Goal: Check status: Check status

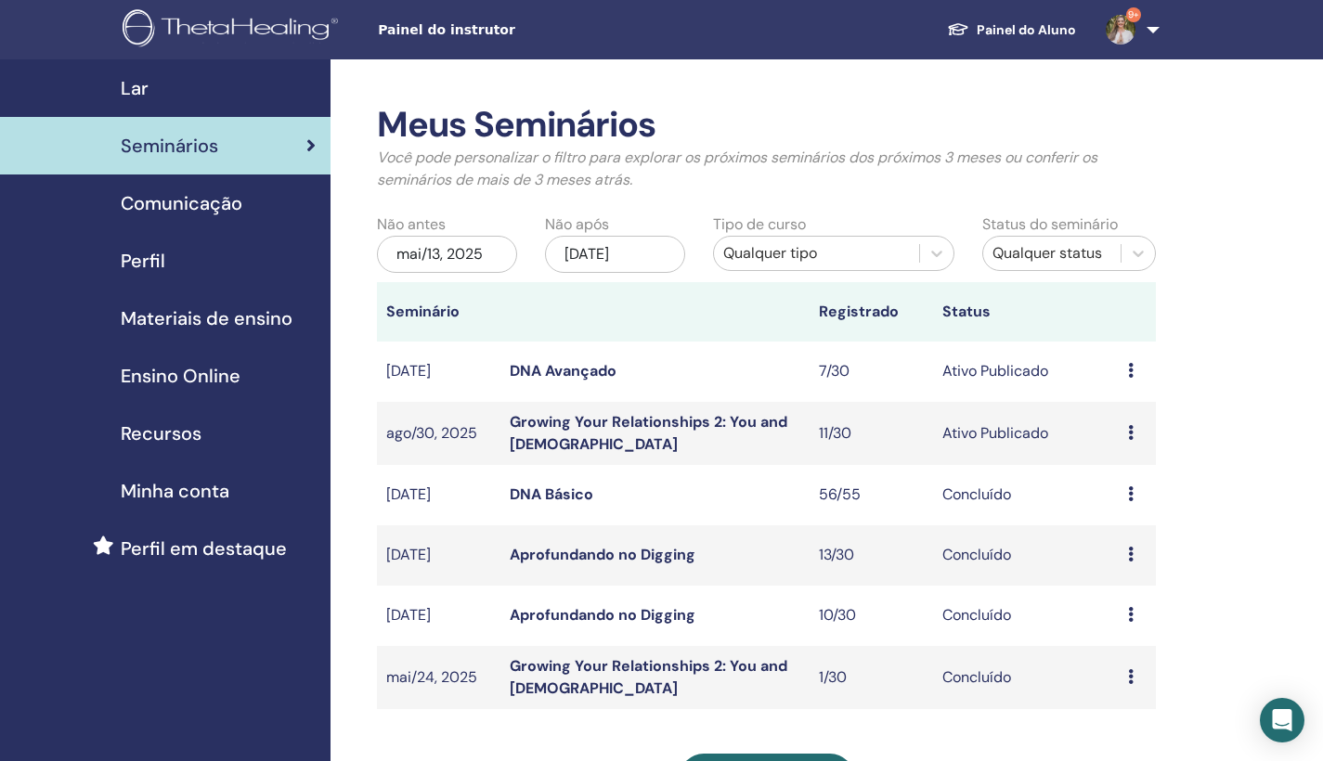
click at [598, 419] on link "Growing Your Relationships 2: You and God" at bounding box center [649, 433] width 278 height 42
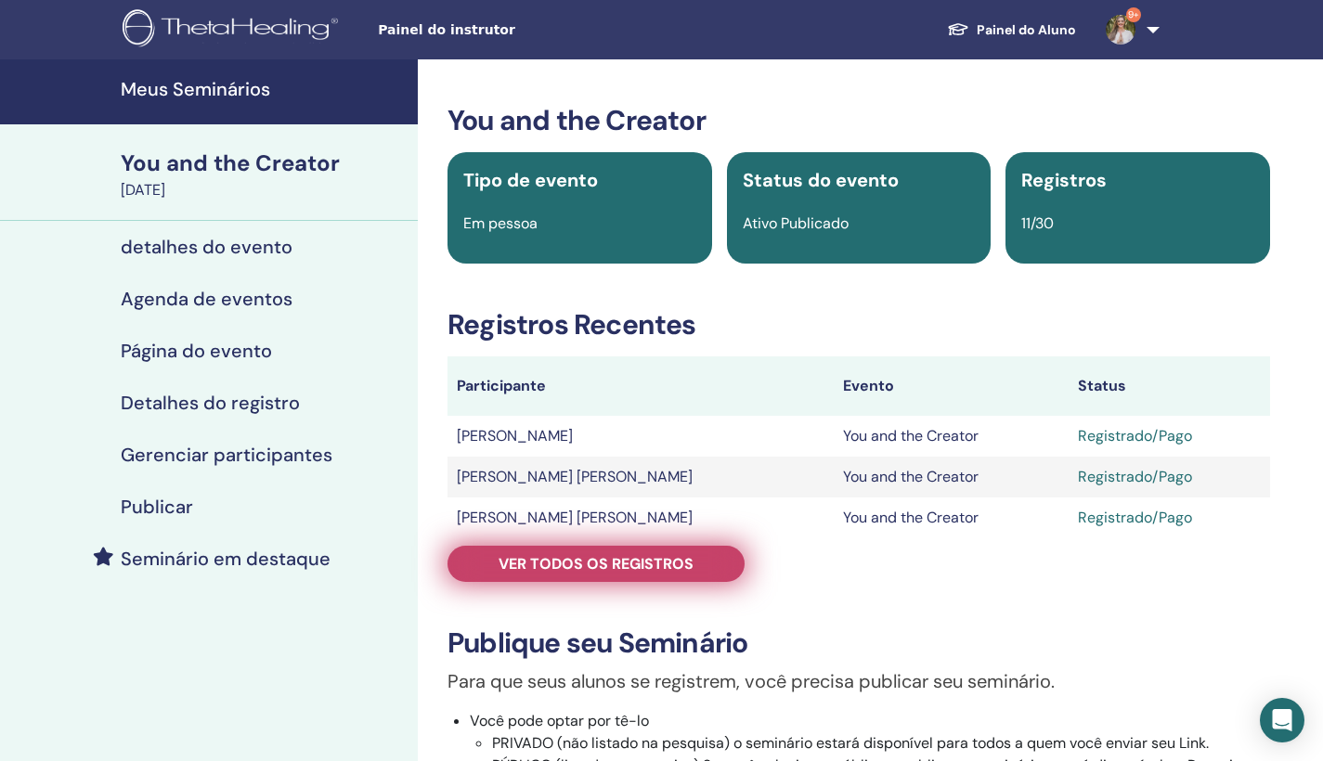
click at [602, 562] on span "Ver todos os registros" at bounding box center [595, 563] width 195 height 19
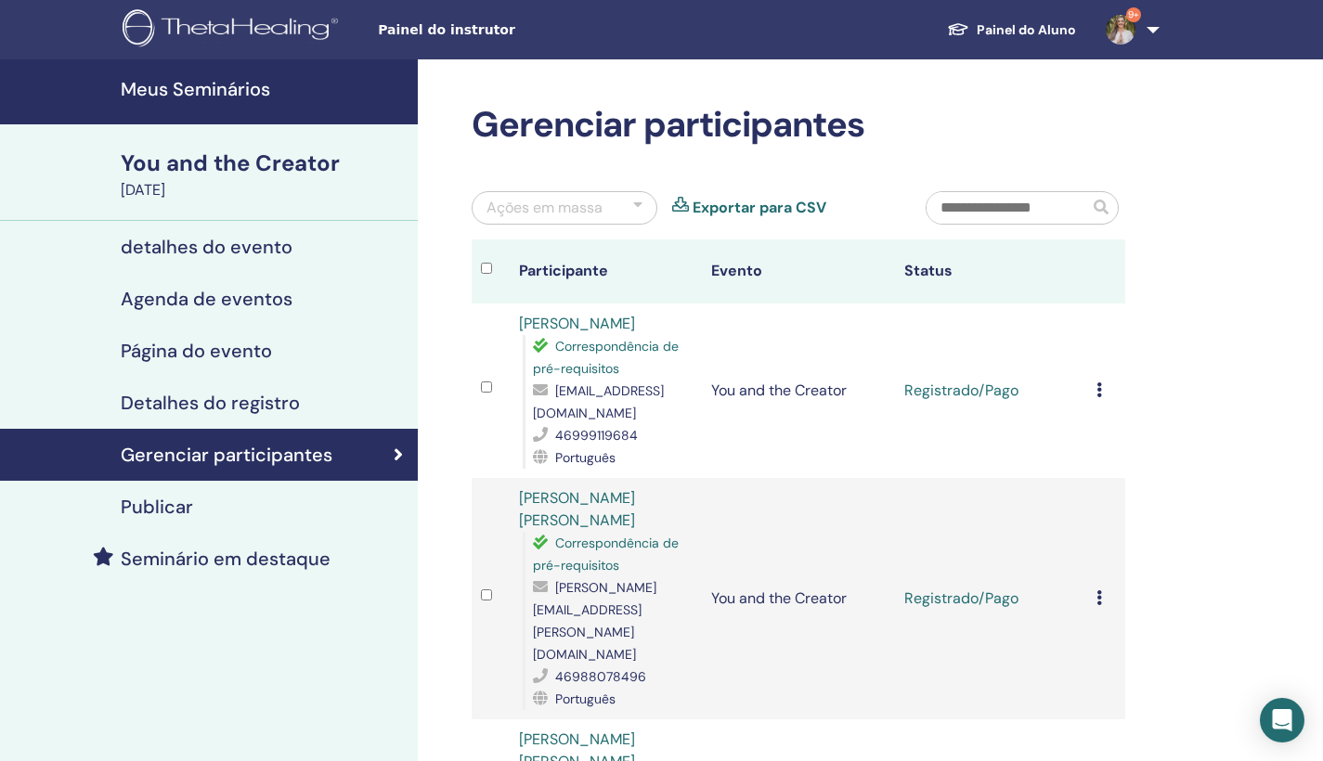
click at [222, 90] on h4 "Meus Seminários" at bounding box center [264, 89] width 286 height 22
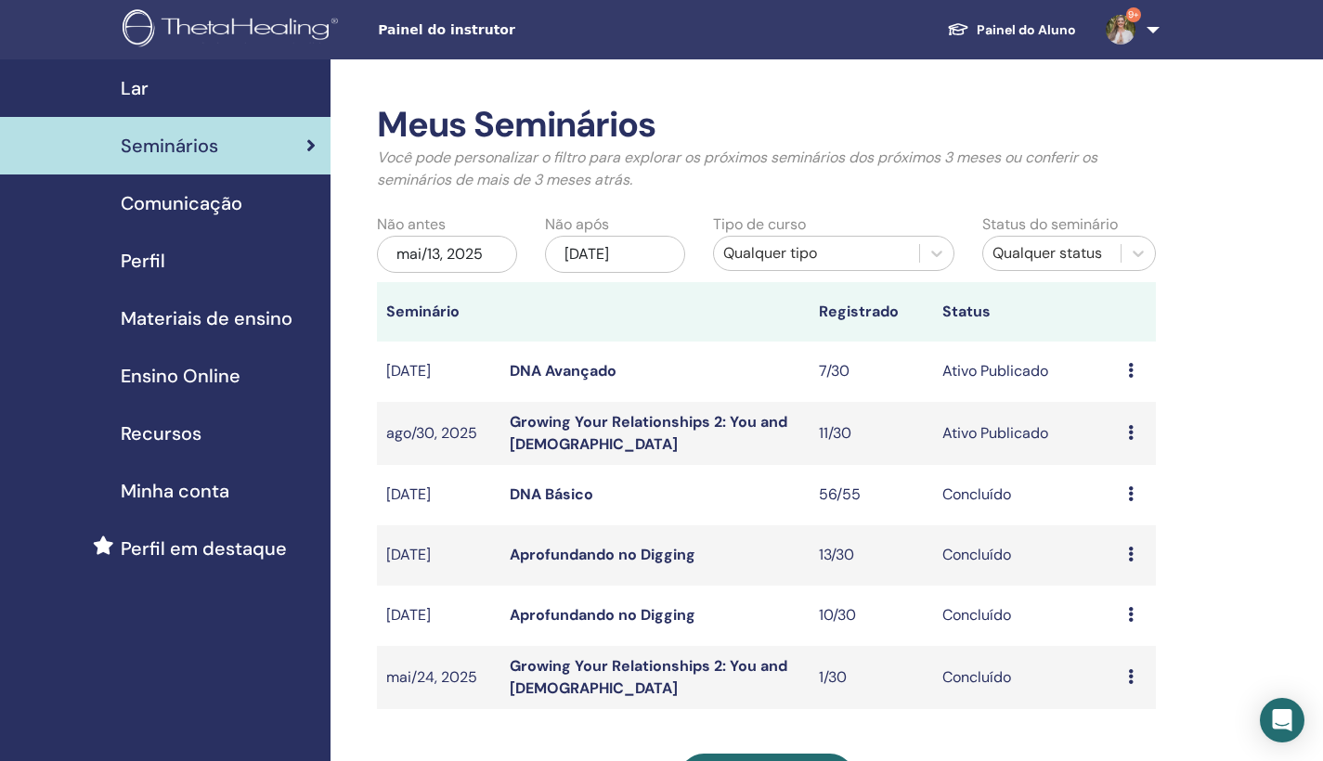
click at [569, 416] on link "Growing Your Relationships 2: You and God" at bounding box center [649, 433] width 278 height 42
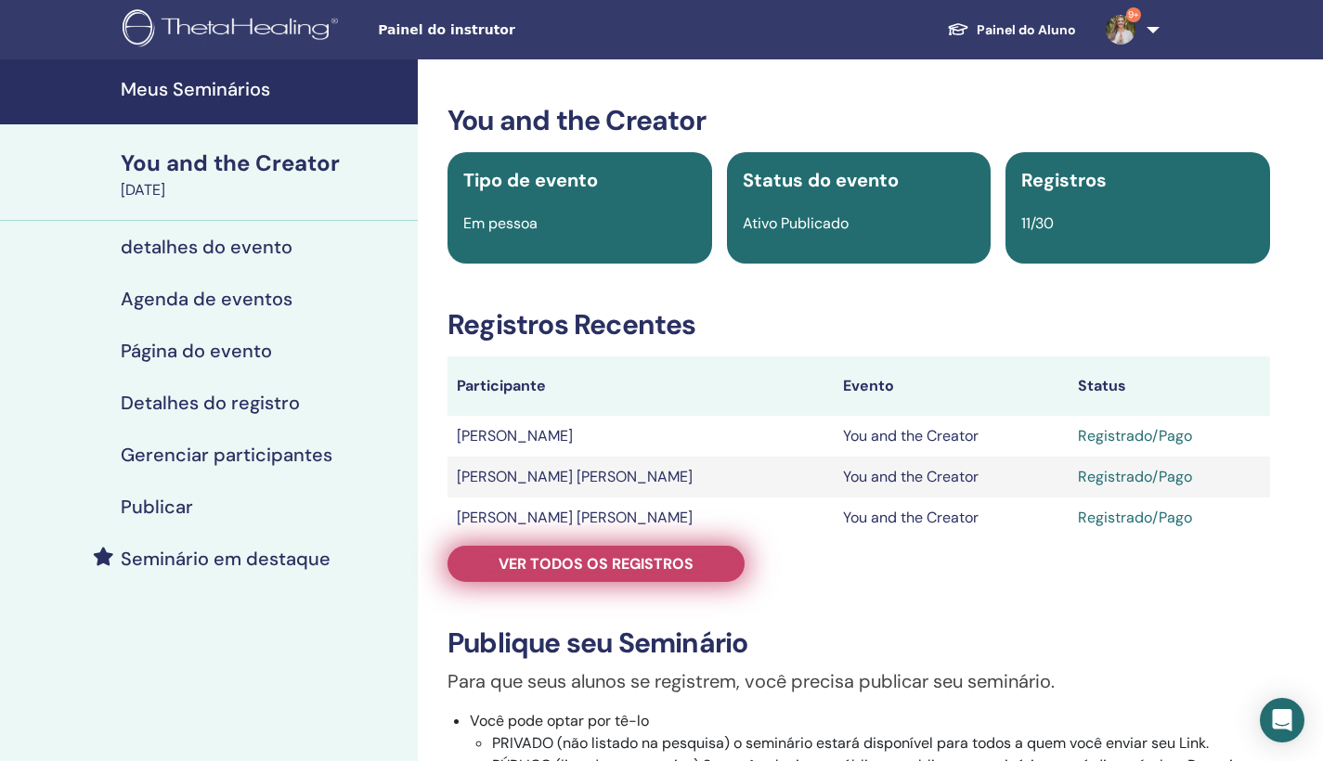
click at [730, 570] on link "Ver todos os registros" at bounding box center [595, 564] width 297 height 36
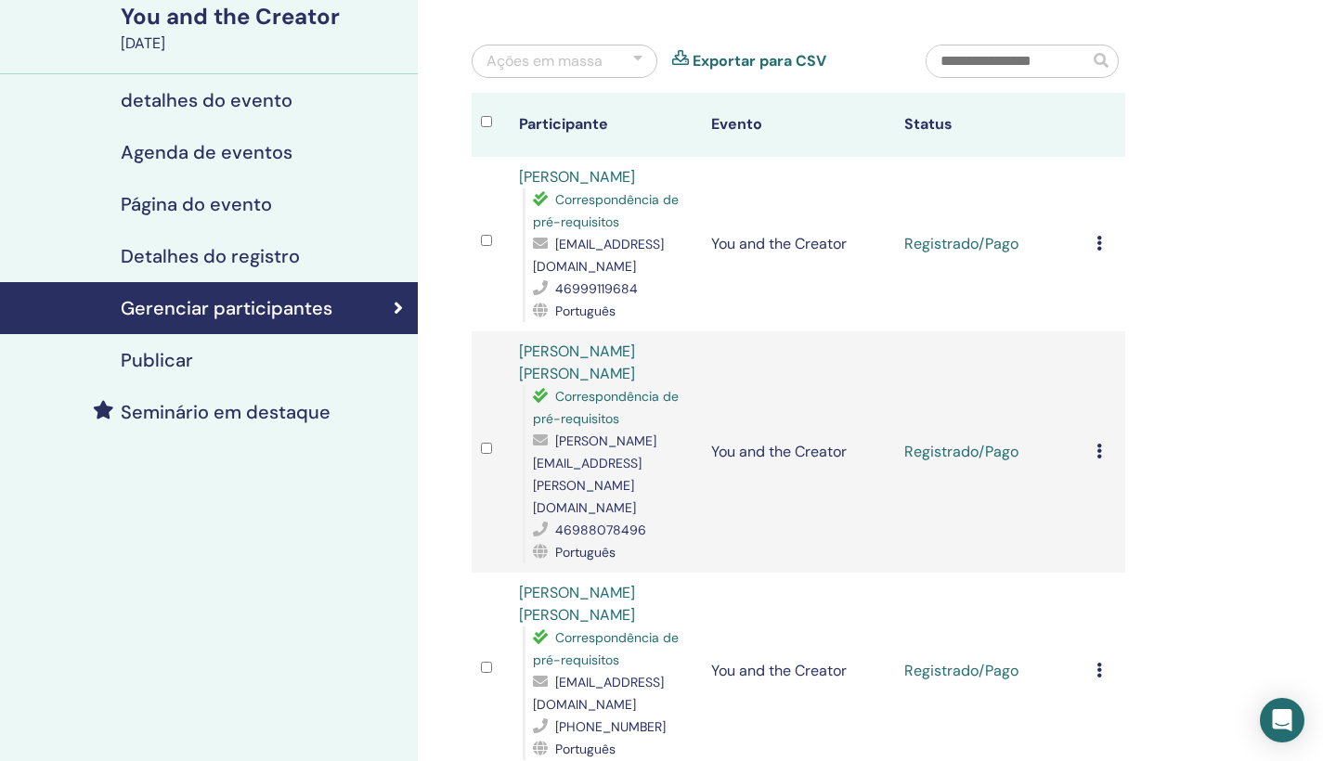
scroll to position [64, 0]
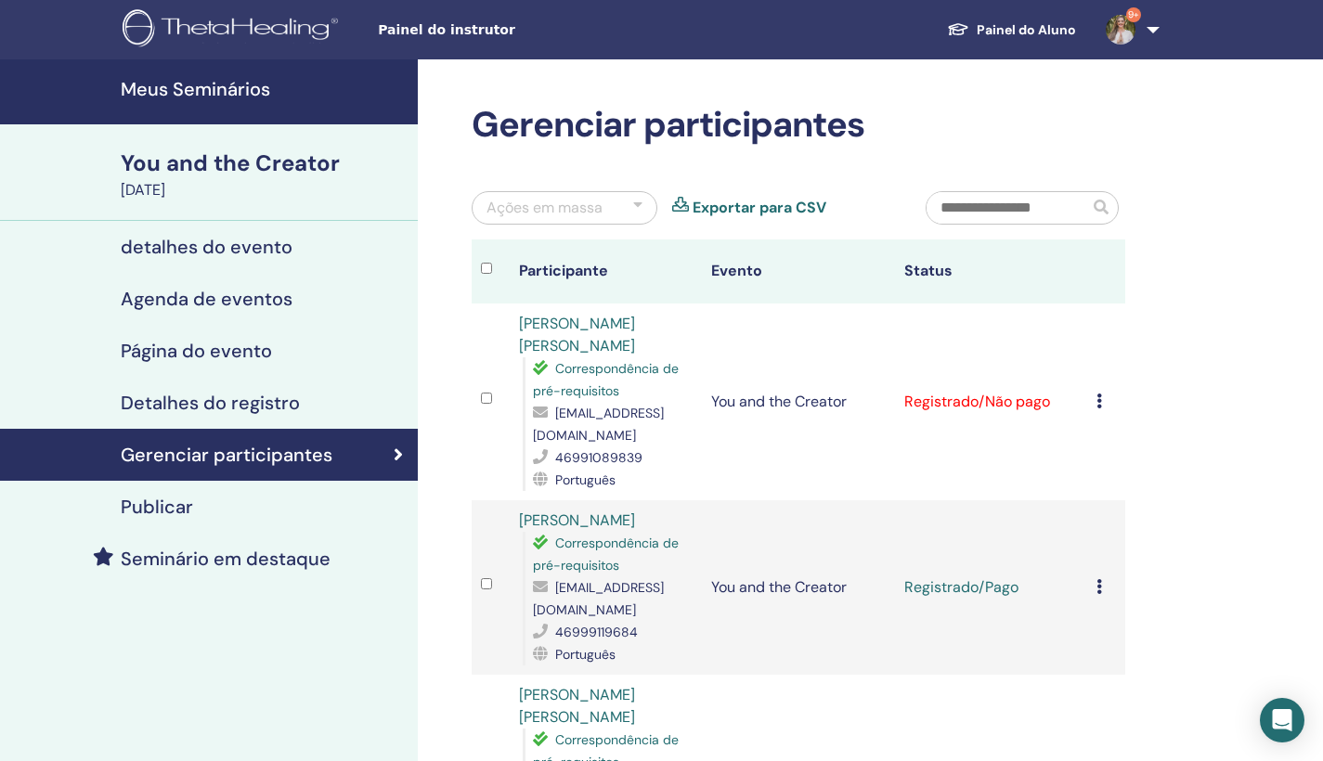
click at [191, 85] on h4 "Meus Seminários" at bounding box center [264, 89] width 286 height 22
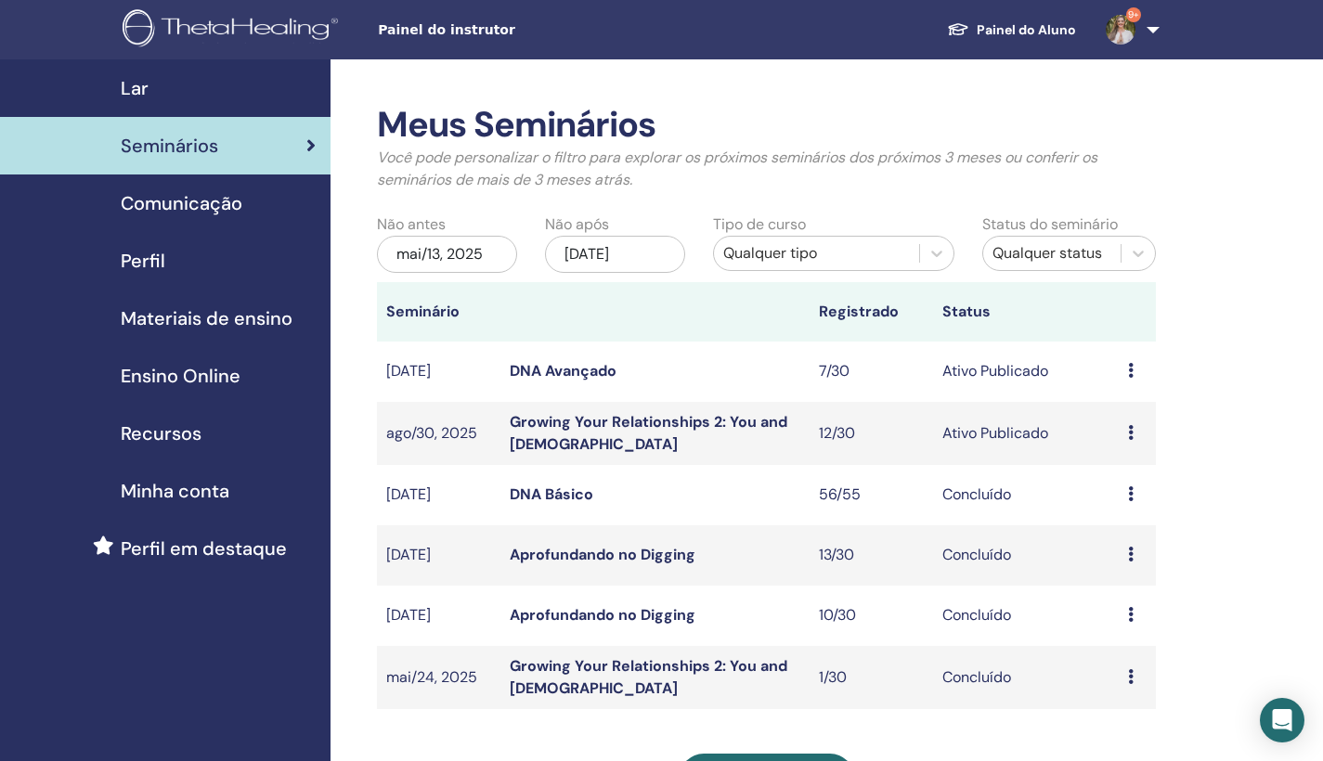
click at [637, 420] on link "Growing Your Relationships 2: You and [DEMOGRAPHIC_DATA]" at bounding box center [649, 433] width 278 height 42
